Goal: Transaction & Acquisition: Purchase product/service

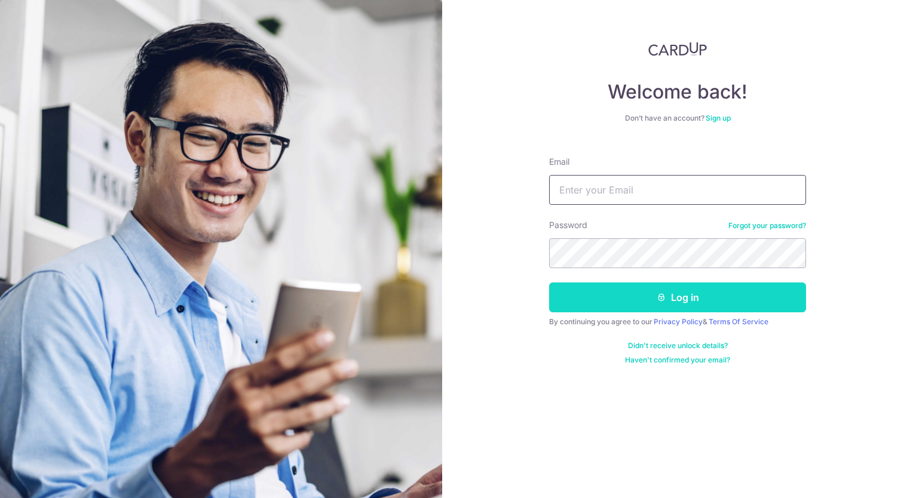
type input "chinminhua@gmail.com"
click at [669, 300] on button "Log in" at bounding box center [677, 298] width 257 height 30
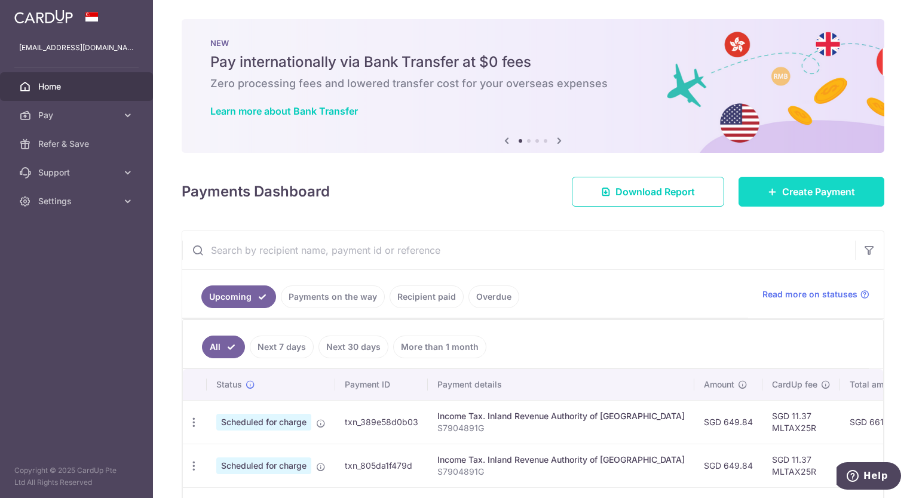
click at [822, 194] on span "Create Payment" at bounding box center [818, 192] width 73 height 14
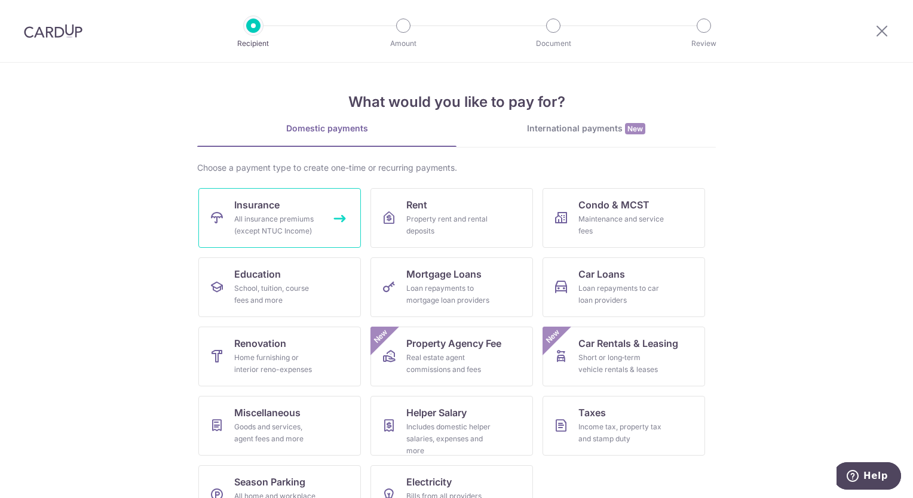
click at [293, 216] on div "All insurance premiums (except NTUC Income)" at bounding box center [277, 225] width 86 height 24
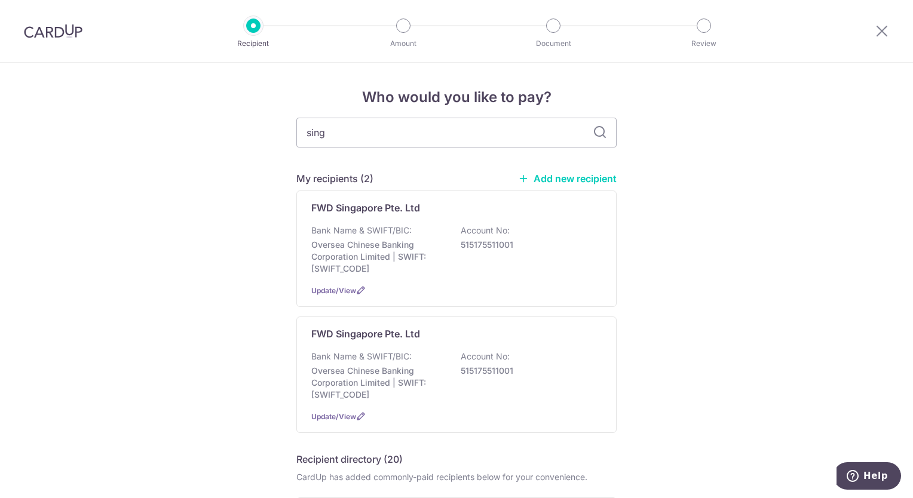
type input "singa"
type input "singpore life"
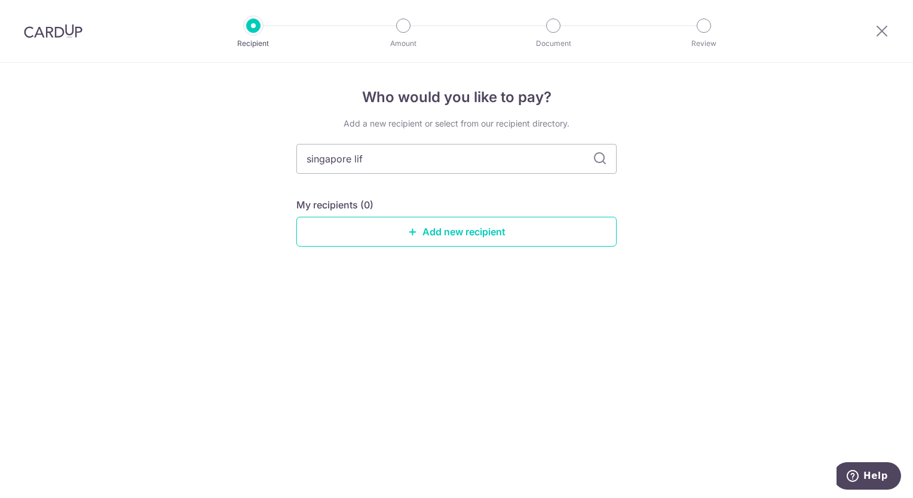
type input "singapore life"
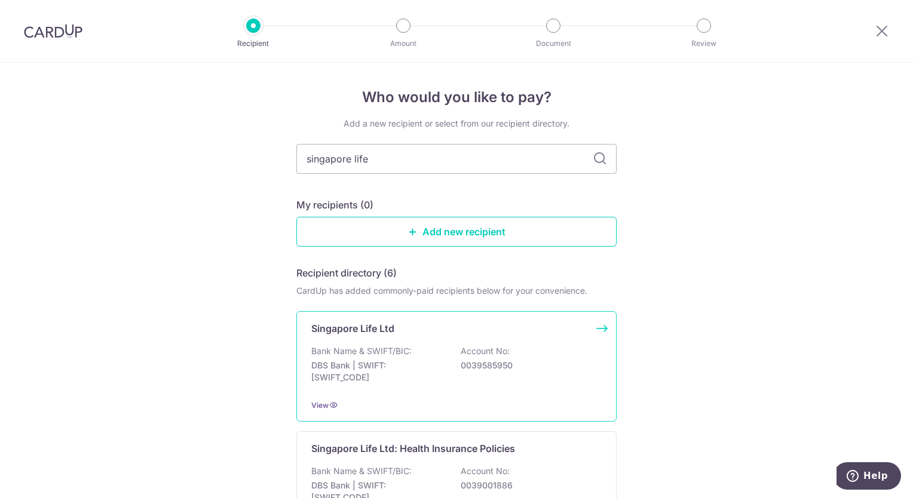
click at [495, 363] on p "0039585950" at bounding box center [528, 366] width 134 height 12
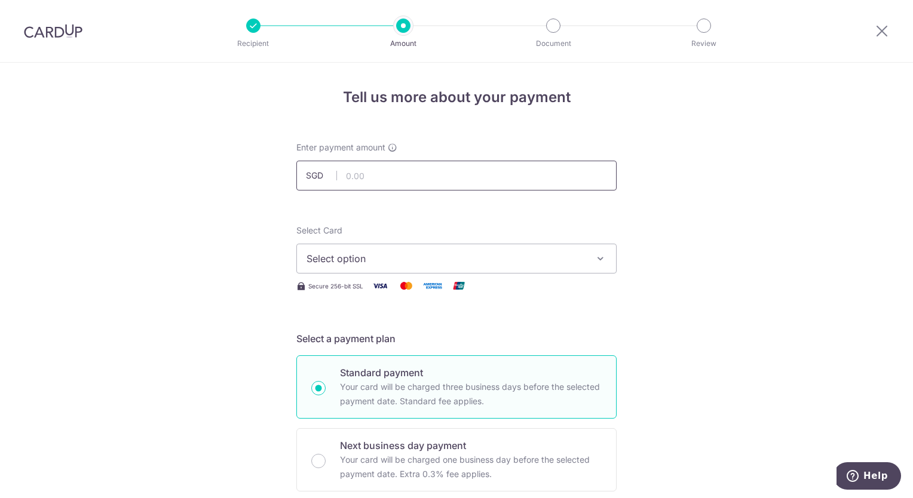
click at [428, 183] on input "text" at bounding box center [456, 176] width 320 height 30
click at [428, 183] on input "17871.30" at bounding box center [456, 176] width 320 height 30
type input "17,871.30"
click at [373, 257] on span "Select option" at bounding box center [446, 259] width 278 height 14
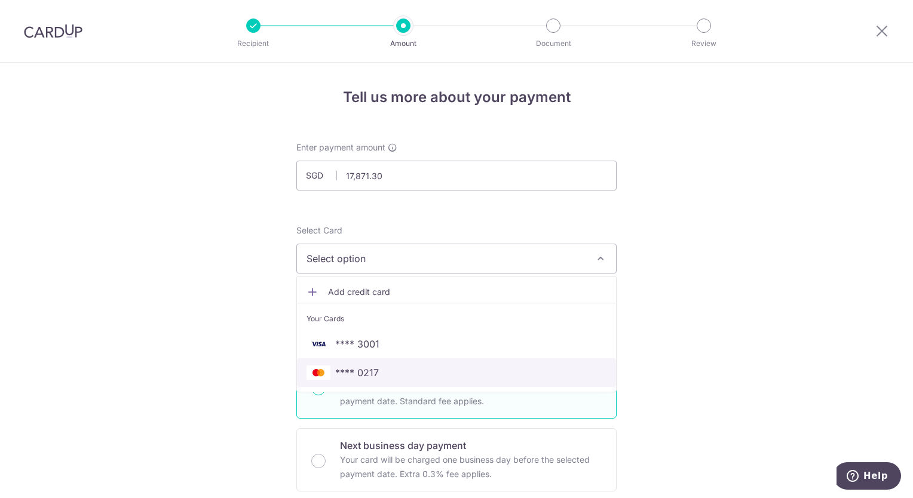
click at [376, 373] on span "**** 0217" at bounding box center [457, 373] width 300 height 14
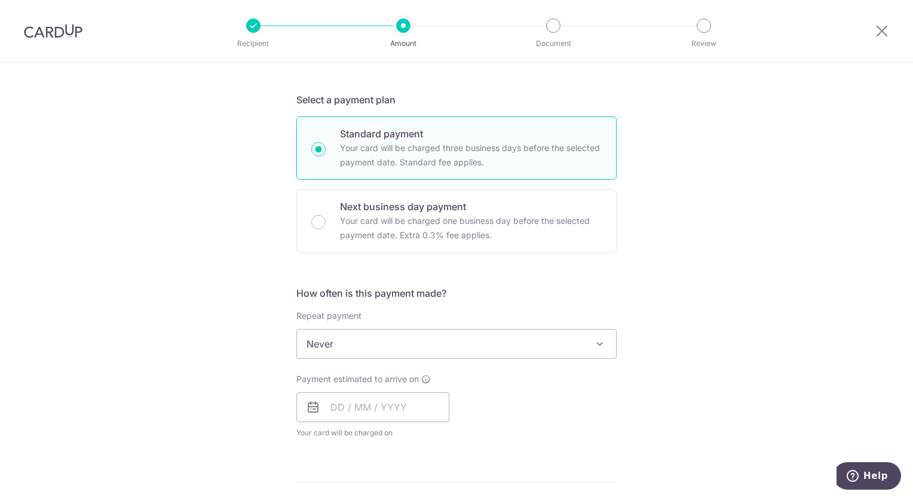
scroll to position [299, 0]
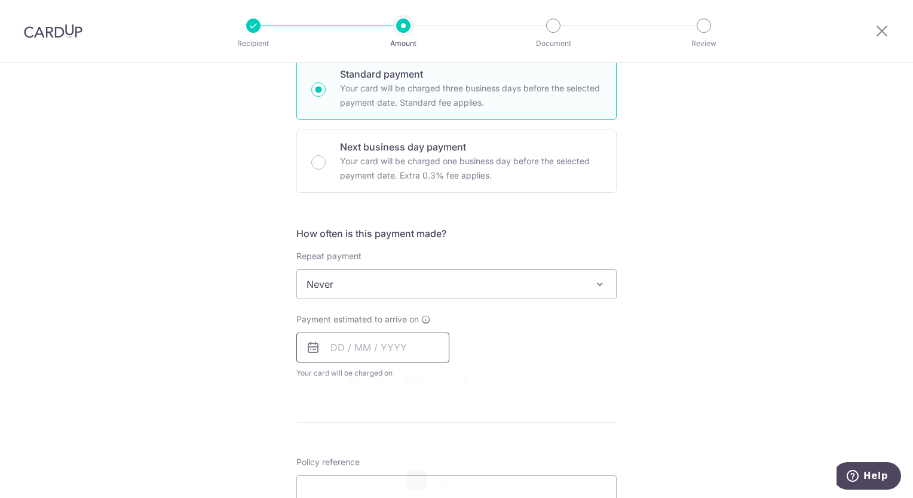
click at [357, 350] on input "text" at bounding box center [372, 348] width 153 height 30
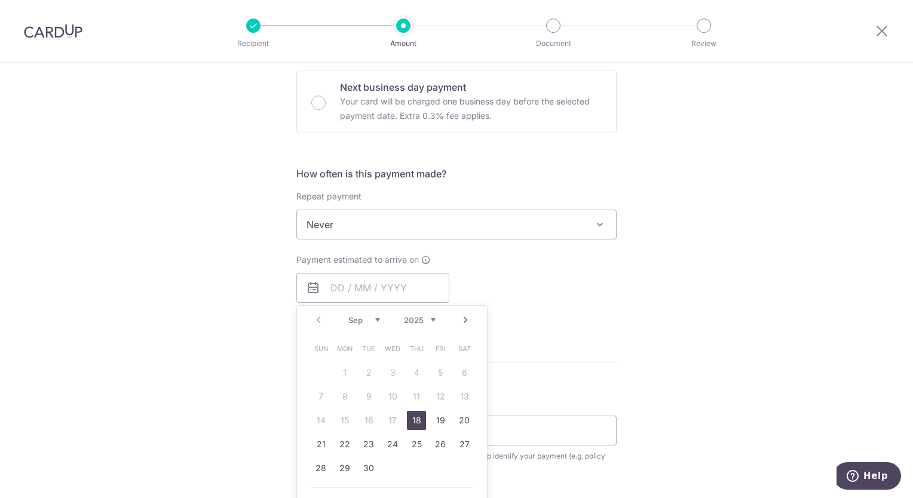
click at [414, 421] on link "18" at bounding box center [416, 420] width 19 height 19
type input "[DATE]"
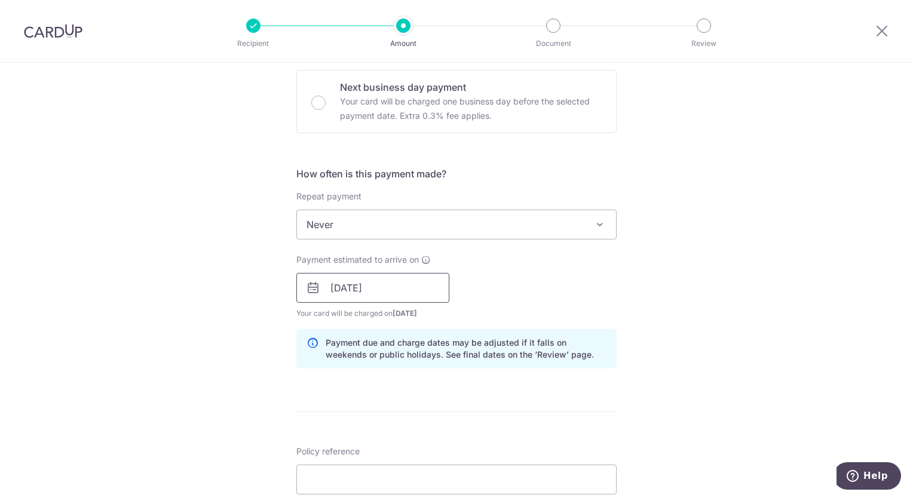
click at [362, 288] on input "[DATE]" at bounding box center [372, 288] width 153 height 30
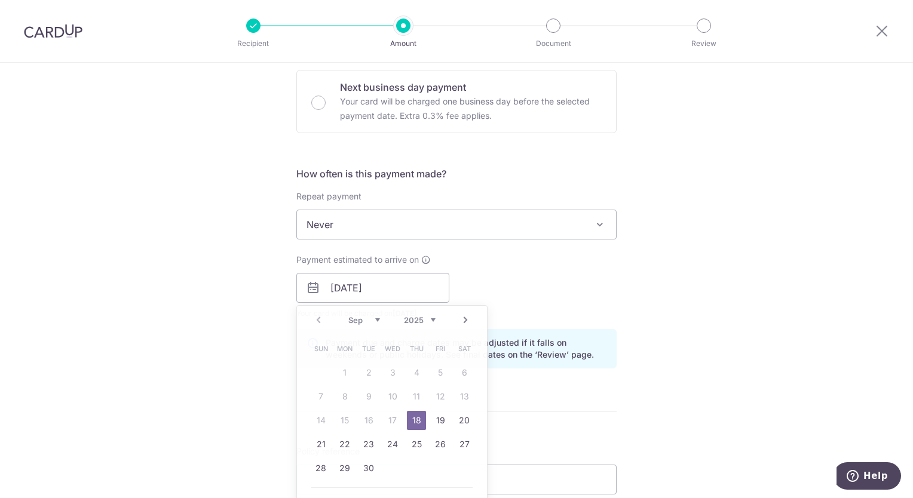
click at [757, 258] on div "Tell us more about your payment Enter payment amount SGD 17,871.30 17871.30 Sel…" at bounding box center [456, 269] width 913 height 1130
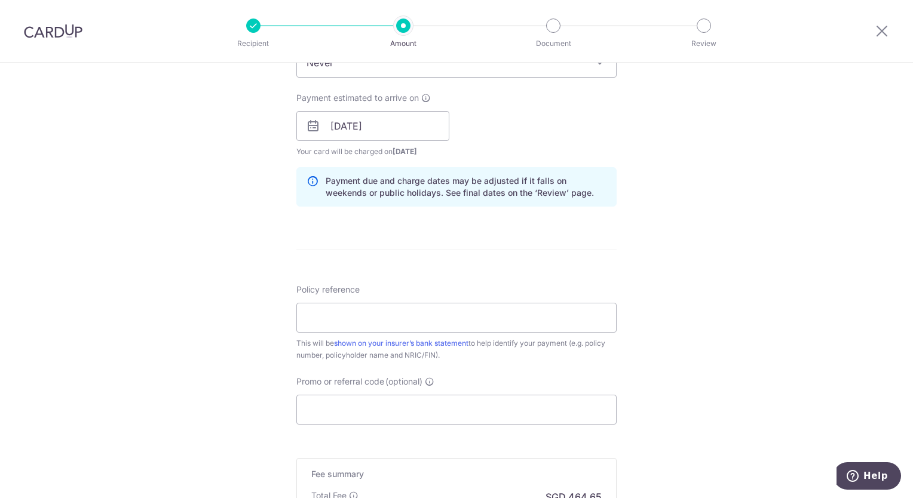
scroll to position [538, 0]
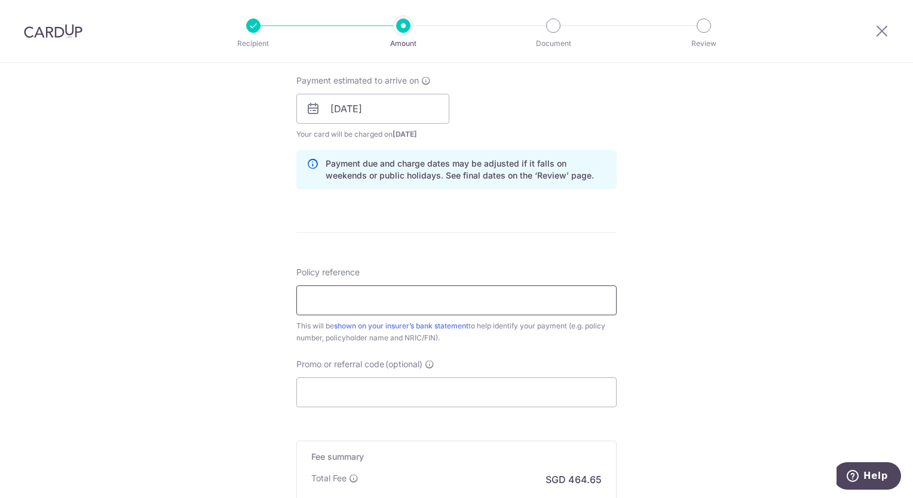
click at [485, 300] on input "Policy reference" at bounding box center [456, 301] width 320 height 30
type input "83047464"
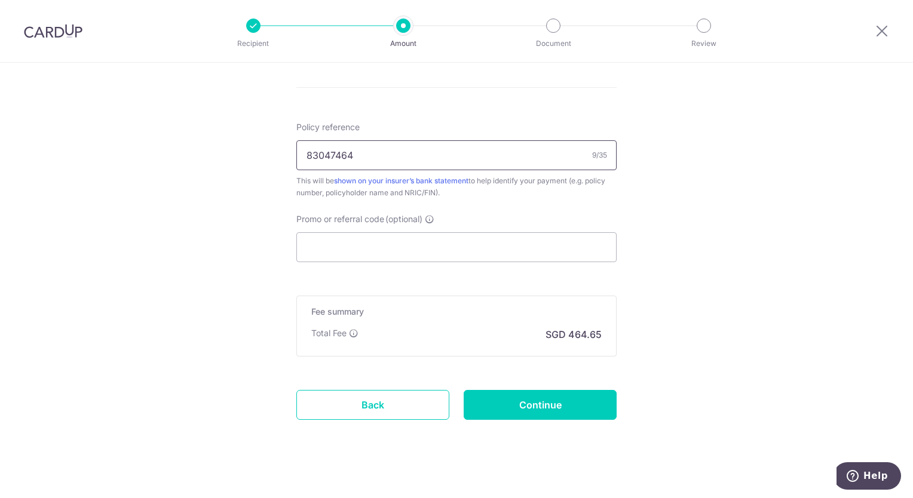
scroll to position [693, 0]
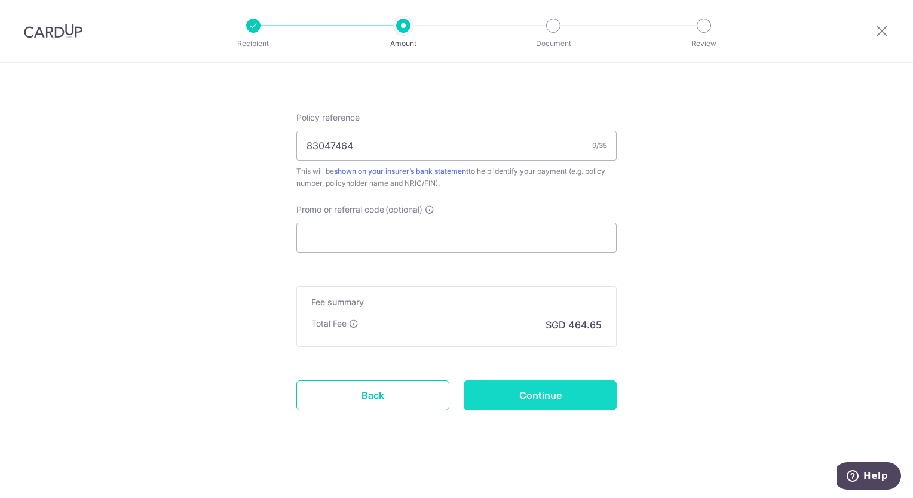
click at [563, 398] on input "Continue" at bounding box center [540, 396] width 153 height 30
type input "Create Schedule"
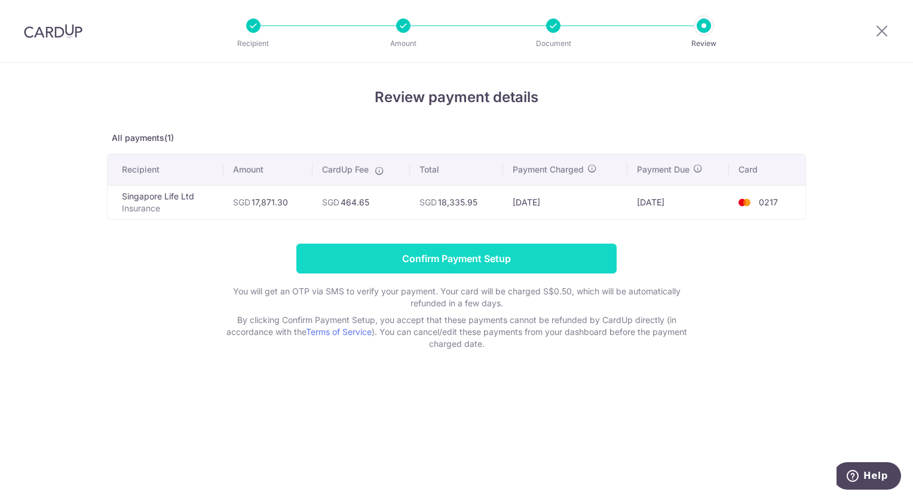
click at [484, 256] on input "Confirm Payment Setup" at bounding box center [456, 259] width 320 height 30
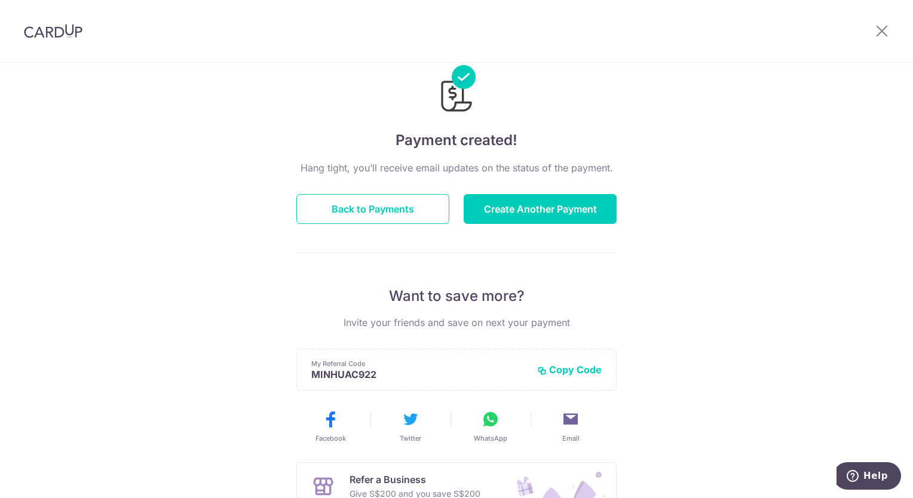
scroll to position [60, 0]
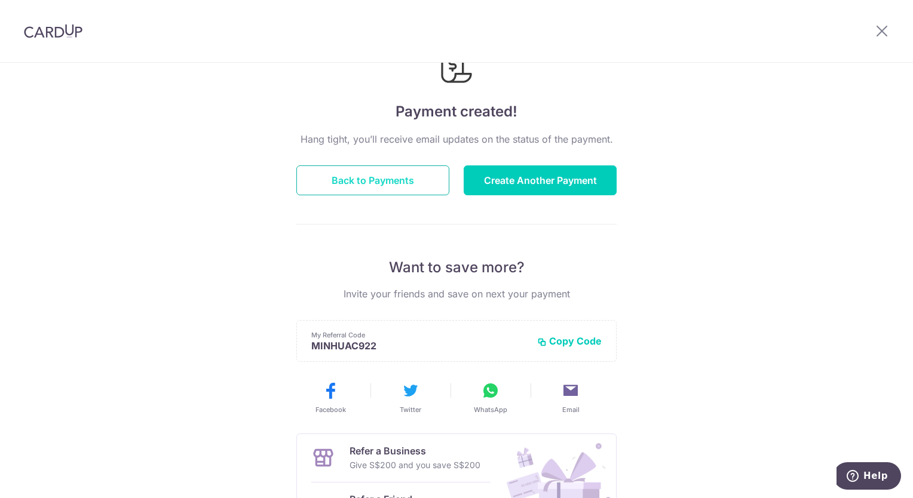
click at [378, 176] on button "Back to Payments" at bounding box center [372, 181] width 153 height 30
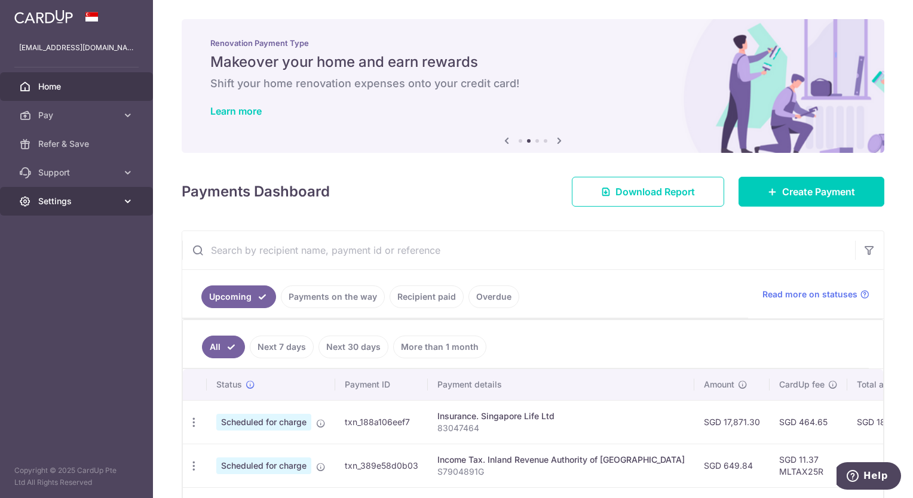
click at [73, 203] on span "Settings" at bounding box center [77, 201] width 79 height 12
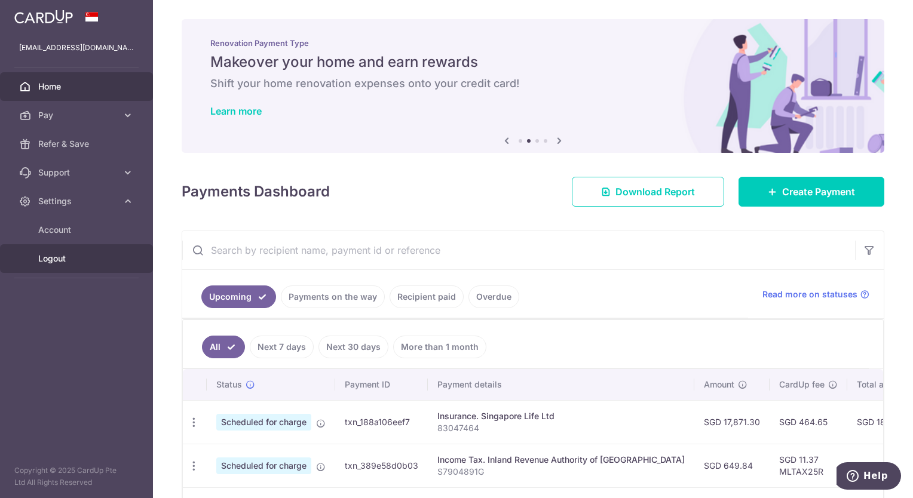
click at [57, 259] on span "Logout" at bounding box center [77, 259] width 79 height 12
